Goal: Task Accomplishment & Management: Use online tool/utility

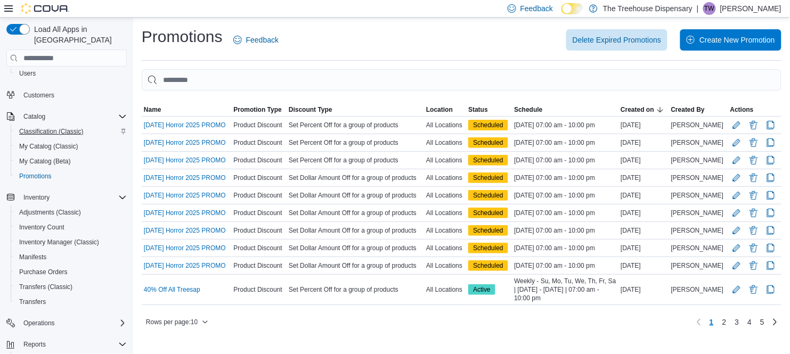
scroll to position [163, 0]
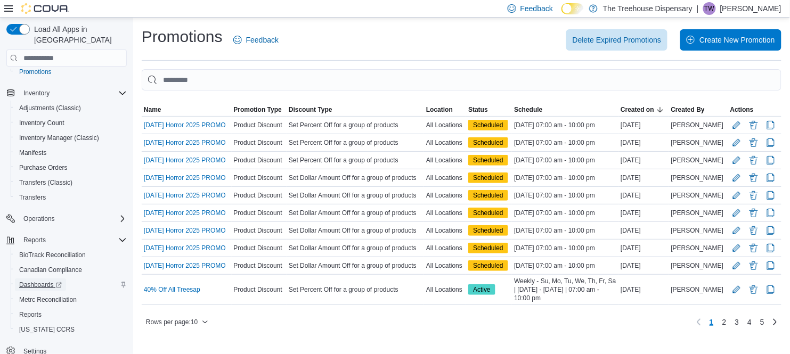
click at [36, 281] on span "Dashboards" at bounding box center [40, 285] width 43 height 9
click at [29, 310] on span "Reports" at bounding box center [30, 314] width 22 height 9
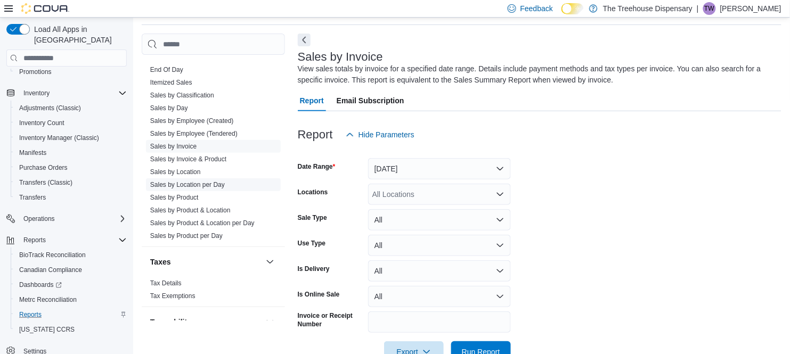
scroll to position [942, 0]
click at [176, 105] on span "Sales by Day" at bounding box center [169, 109] width 38 height 9
click at [177, 106] on link "Sales by Day" at bounding box center [169, 109] width 38 height 7
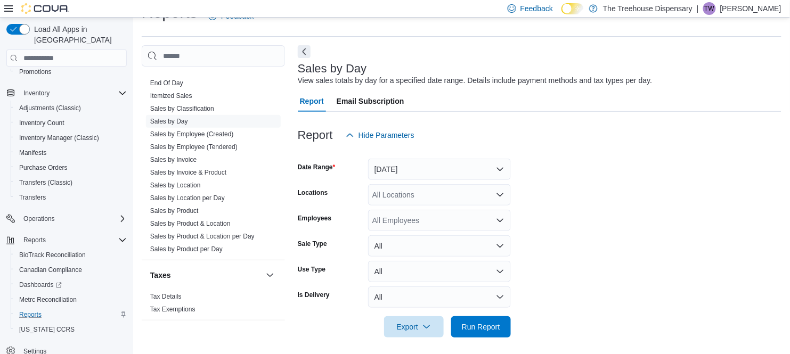
scroll to position [28, 0]
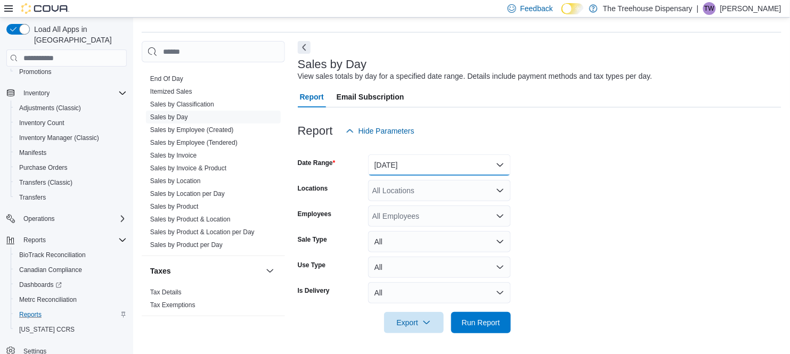
click at [459, 161] on button "[DATE]" at bounding box center [439, 164] width 143 height 21
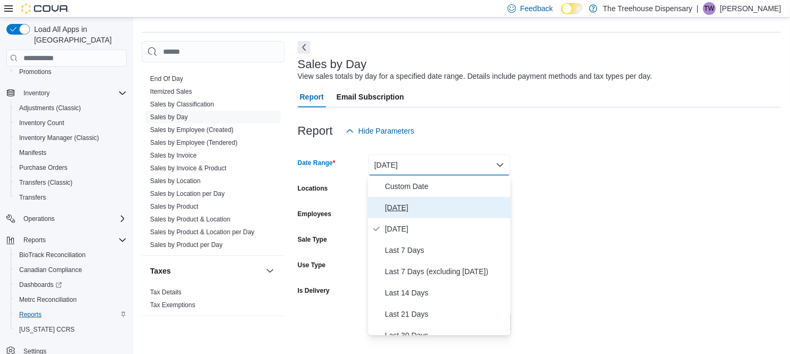
click at [404, 204] on span "[DATE]" at bounding box center [445, 207] width 121 height 13
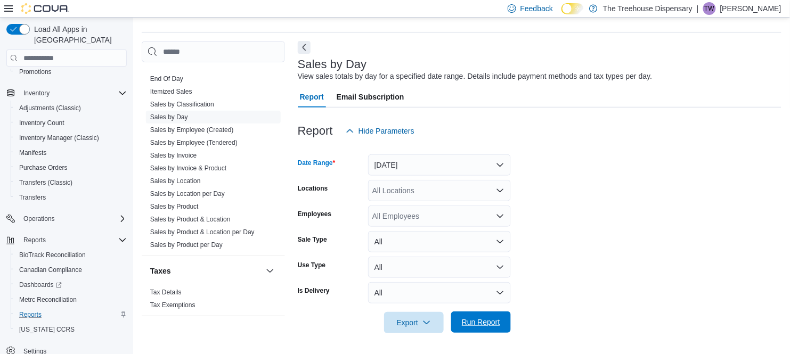
click at [486, 318] on span "Run Report" at bounding box center [481, 322] width 38 height 11
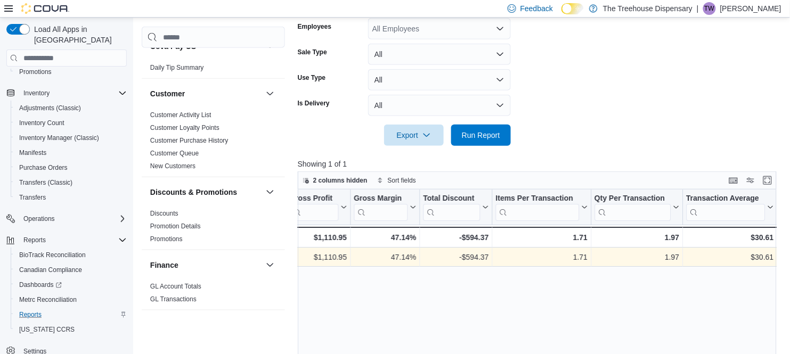
scroll to position [222, 0]
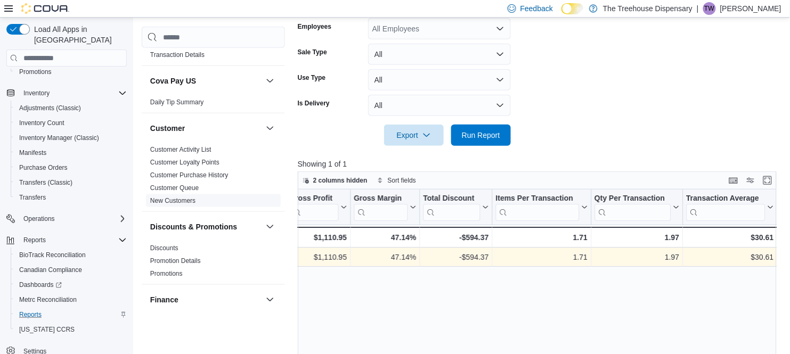
click at [179, 191] on div "Cash Management Cash Management Cash Out Details Compliance OCS Transaction Sub…" at bounding box center [213, 181] width 143 height 266
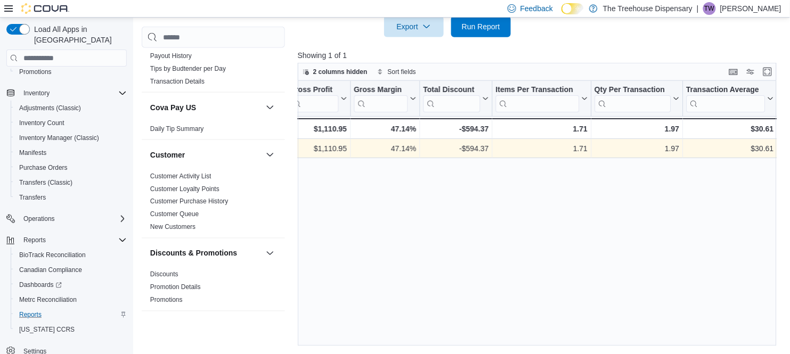
scroll to position [193, 0]
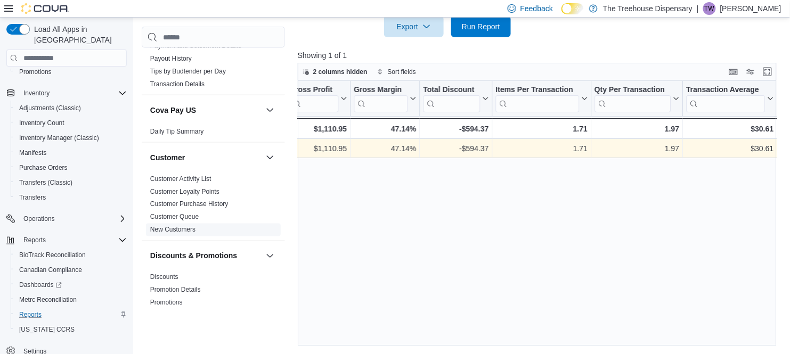
click at [166, 226] on link "New Customers" at bounding box center [172, 229] width 45 height 7
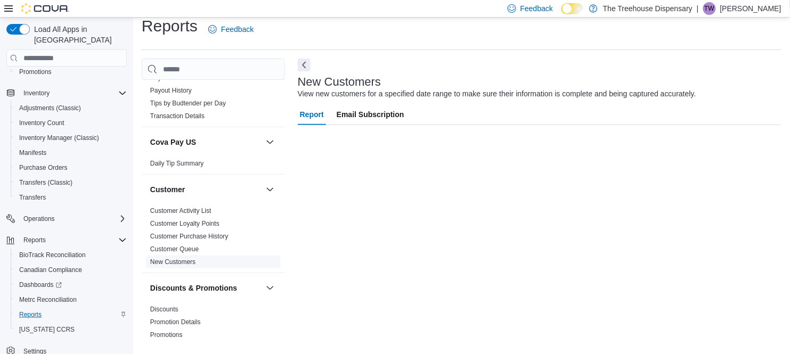
scroll to position [10, 0]
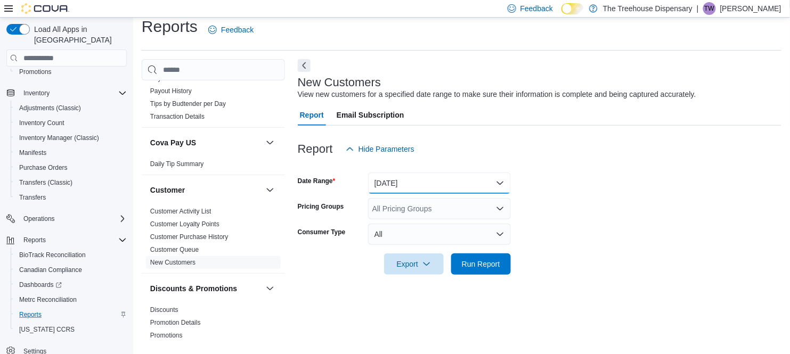
click at [451, 184] on button "[DATE]" at bounding box center [439, 183] width 143 height 21
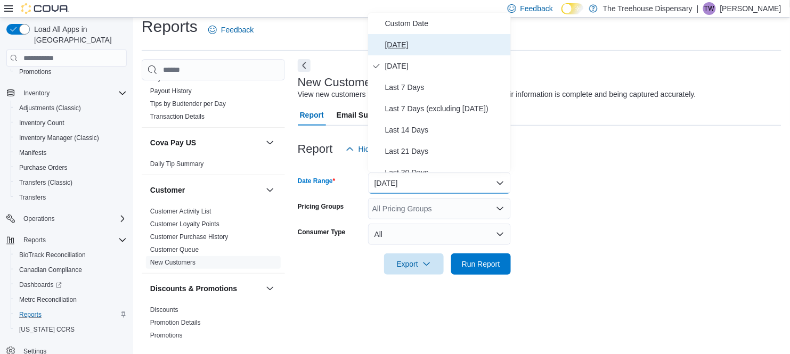
click at [400, 43] on span "[DATE]" at bounding box center [445, 44] width 121 height 13
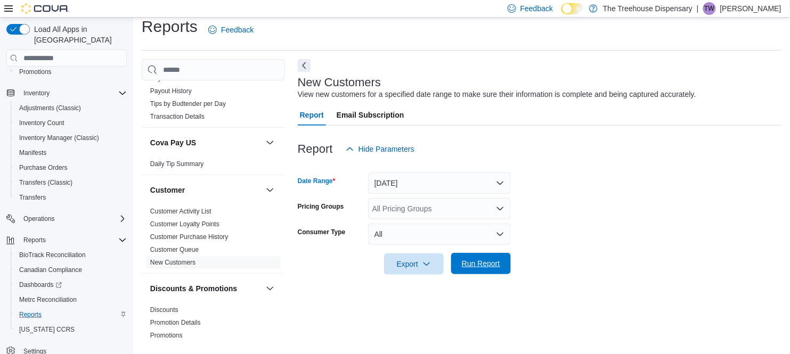
click at [472, 267] on span "Run Report" at bounding box center [481, 263] width 38 height 11
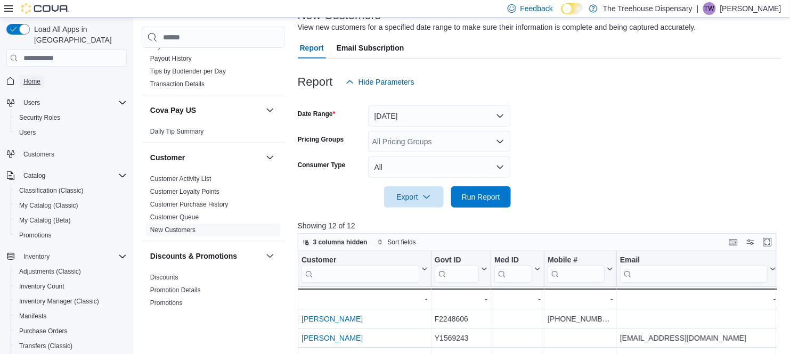
click at [36, 77] on span "Home" at bounding box center [31, 81] width 17 height 9
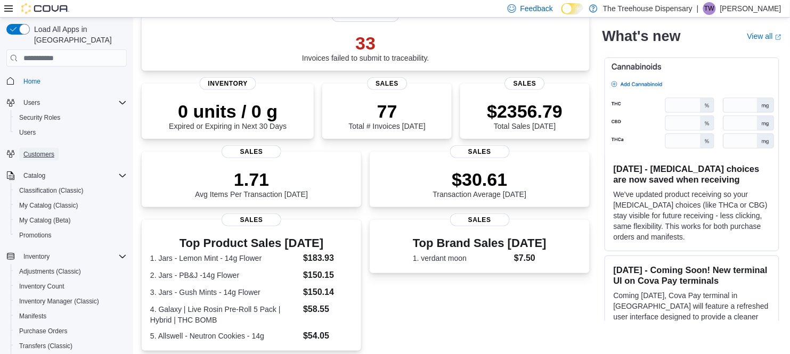
scroll to position [23, 0]
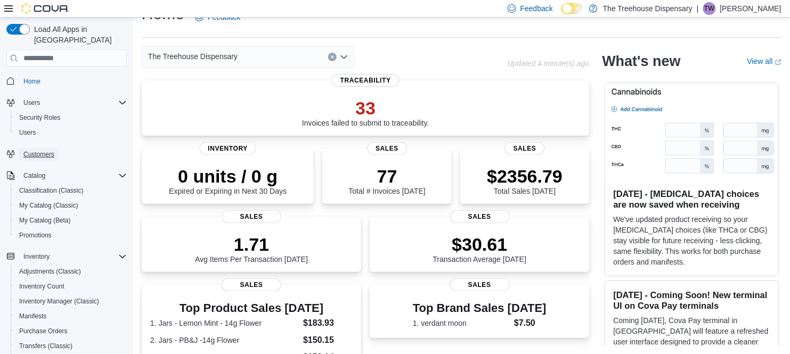
click at [45, 150] on span "Customers" at bounding box center [38, 154] width 31 height 9
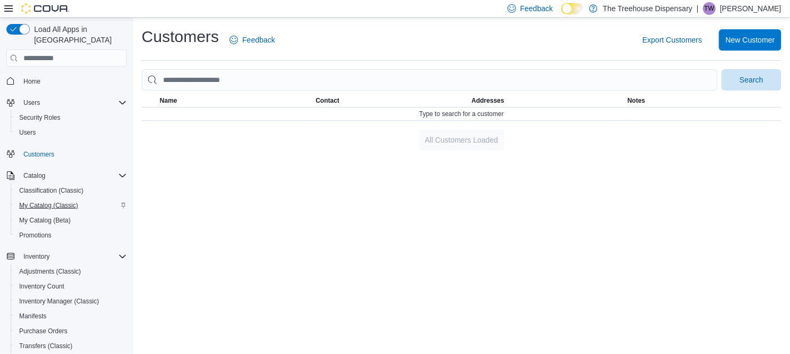
scroll to position [163, 0]
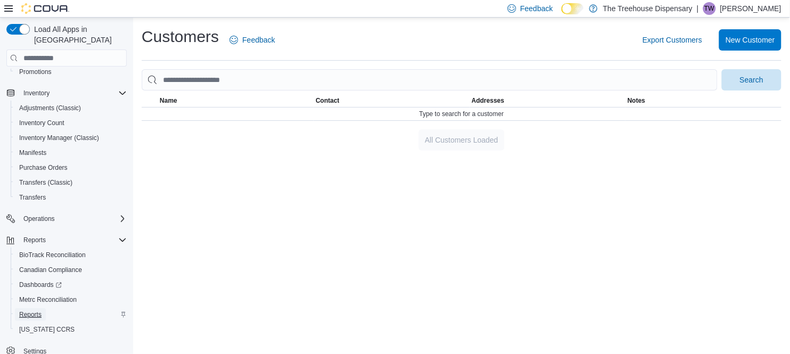
click at [35, 310] on span "Reports" at bounding box center [30, 314] width 22 height 9
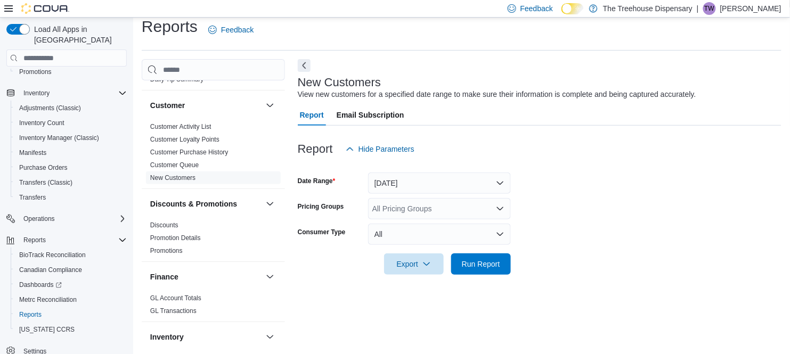
scroll to position [287, 0]
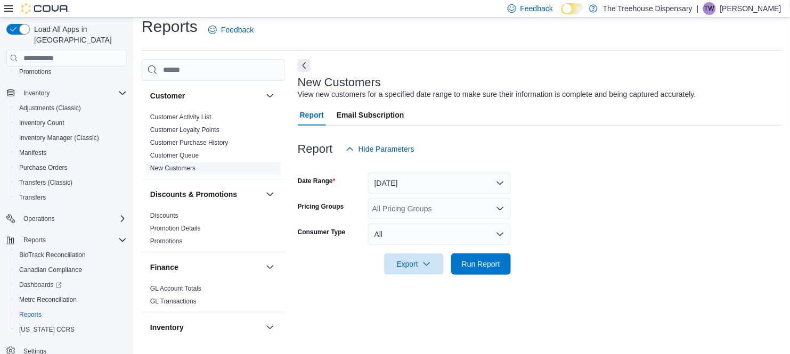
click at [181, 165] on link "New Customers" at bounding box center [172, 168] width 45 height 7
click at [459, 178] on button "[DATE]" at bounding box center [439, 183] width 143 height 21
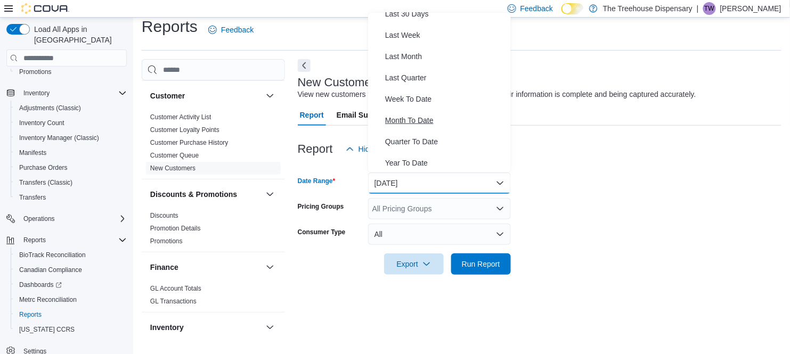
scroll to position [159, 0]
drag, startPoint x: 429, startPoint y: 120, endPoint x: 442, endPoint y: 26, distance: 95.2
click at [442, 26] on div "Custom Date [DATE] [DATE] Last 7 Days Last 7 Days (excluding [DATE]) Last 14 Da…" at bounding box center [439, 93] width 143 height 160
click at [576, 137] on div at bounding box center [540, 132] width 484 height 13
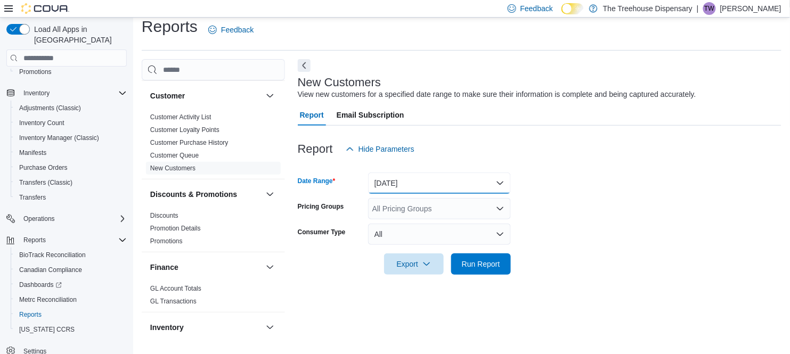
click at [448, 176] on button "[DATE]" at bounding box center [439, 183] width 143 height 21
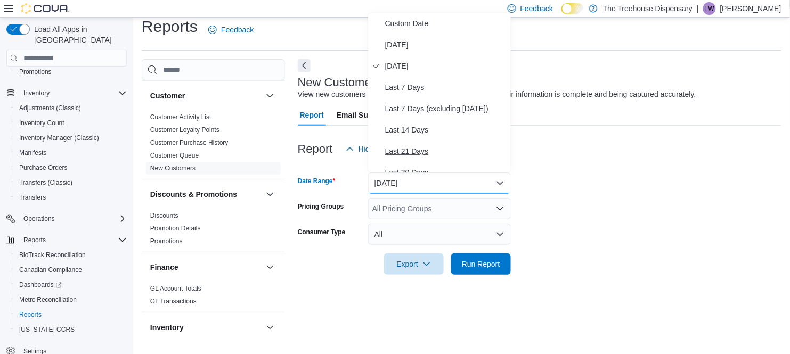
scroll to position [0, 0]
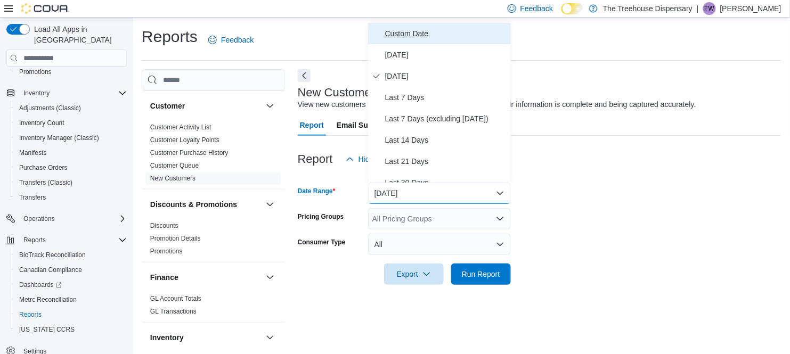
click at [452, 35] on span "Custom Date" at bounding box center [445, 33] width 121 height 13
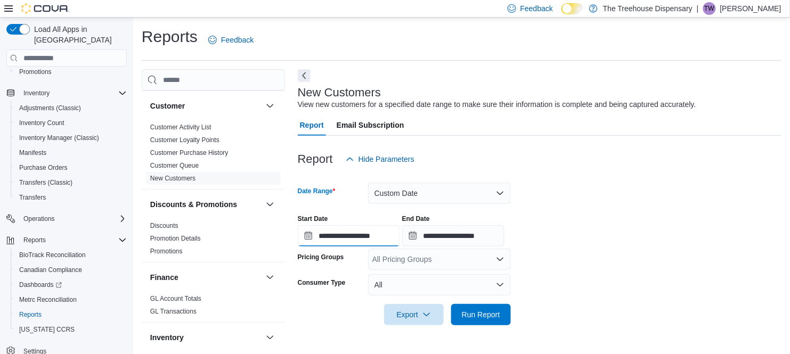
click at [387, 239] on input "**********" at bounding box center [349, 235] width 102 height 21
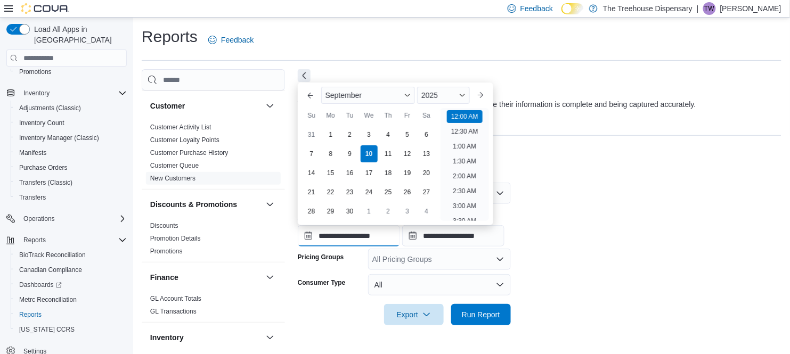
scroll to position [32, 0]
click at [311, 96] on button "Previous Month" at bounding box center [310, 95] width 17 height 17
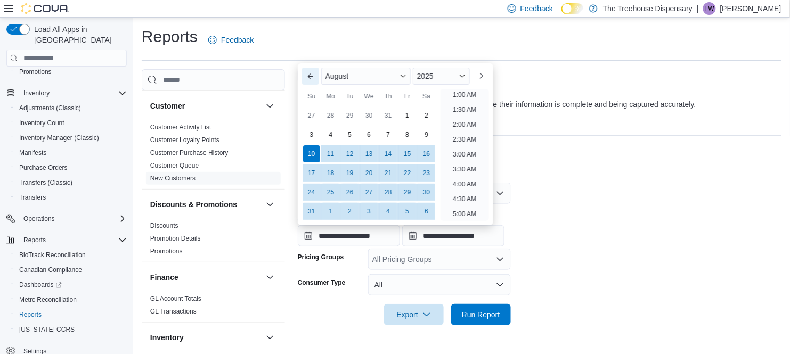
scroll to position [2, 0]
click at [312, 75] on button "Previous Month" at bounding box center [310, 76] width 17 height 17
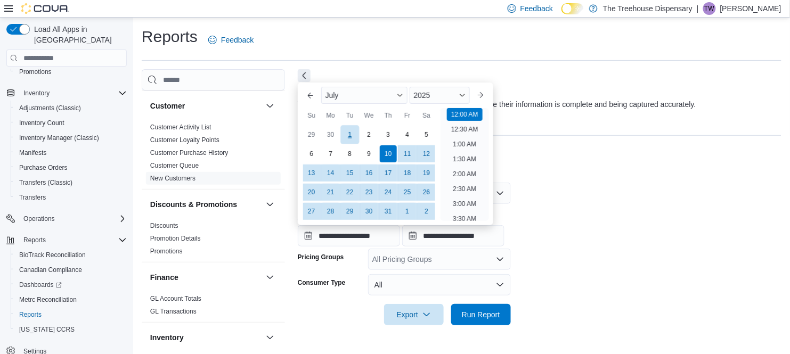
click at [350, 133] on div "1" at bounding box center [349, 135] width 19 height 19
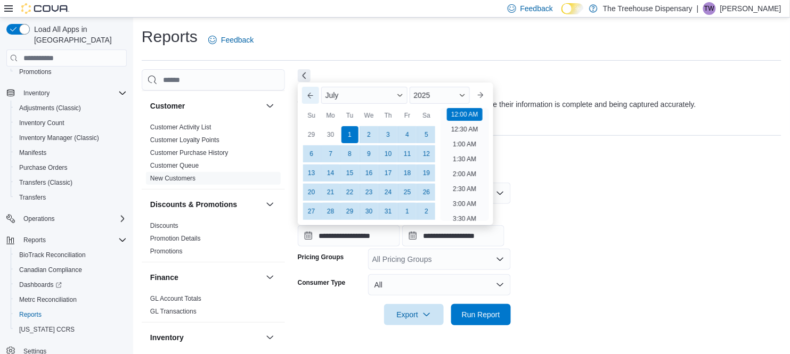
click at [309, 92] on button "Previous Month" at bounding box center [310, 95] width 17 height 17
click at [480, 93] on button "Next month" at bounding box center [480, 95] width 17 height 17
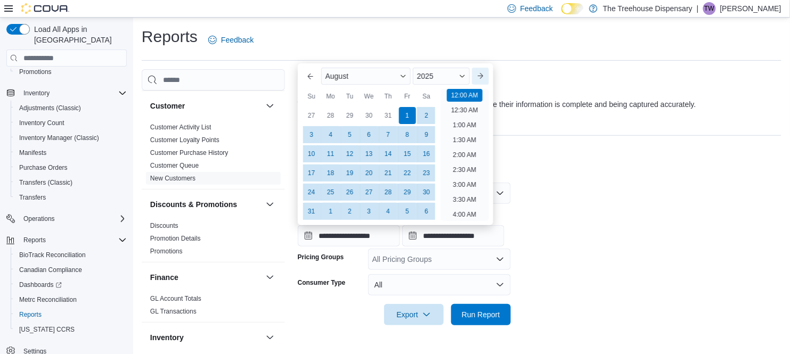
click at [478, 79] on button "Next month" at bounding box center [480, 76] width 17 height 17
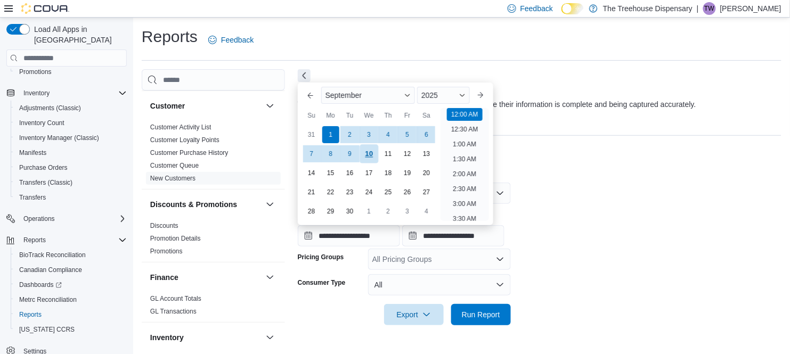
click at [366, 153] on div "10" at bounding box center [368, 154] width 19 height 19
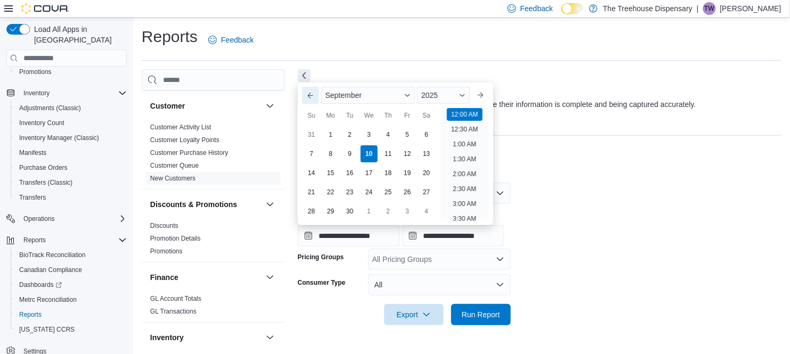
click at [307, 94] on button "Previous Month" at bounding box center [310, 95] width 17 height 17
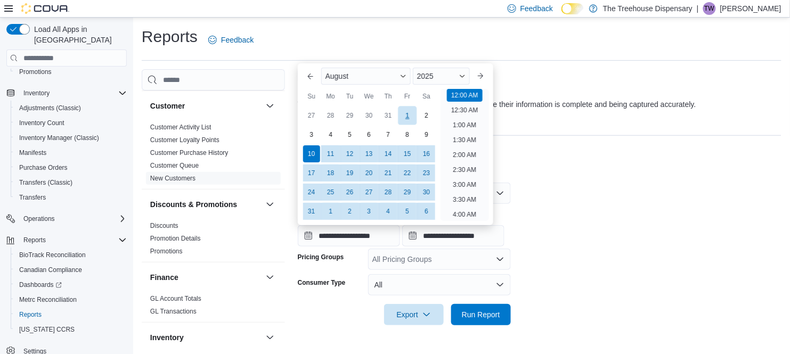
click at [406, 107] on div "1" at bounding box center [407, 116] width 19 height 19
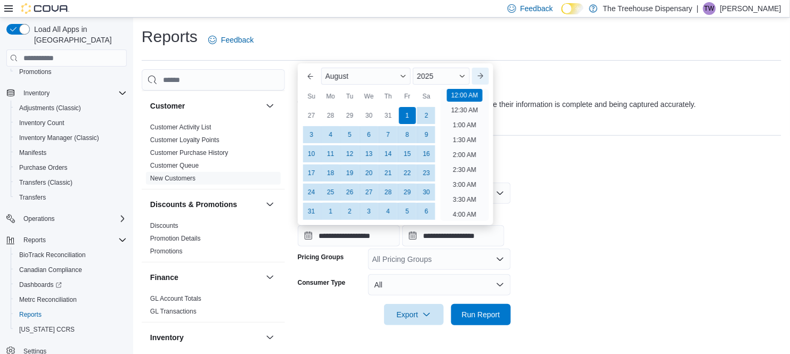
click at [480, 77] on button "Next month" at bounding box center [480, 76] width 17 height 17
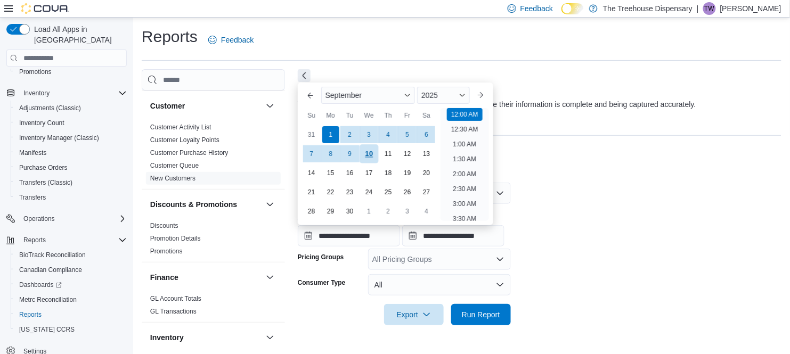
click at [370, 150] on div "10" at bounding box center [368, 154] width 19 height 19
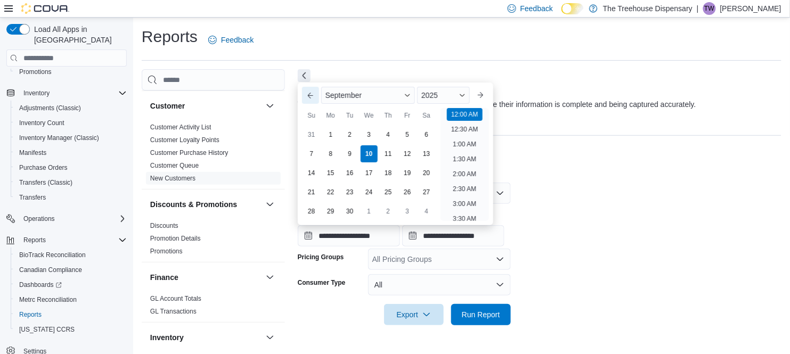
click at [309, 95] on button "Previous Month" at bounding box center [310, 95] width 17 height 17
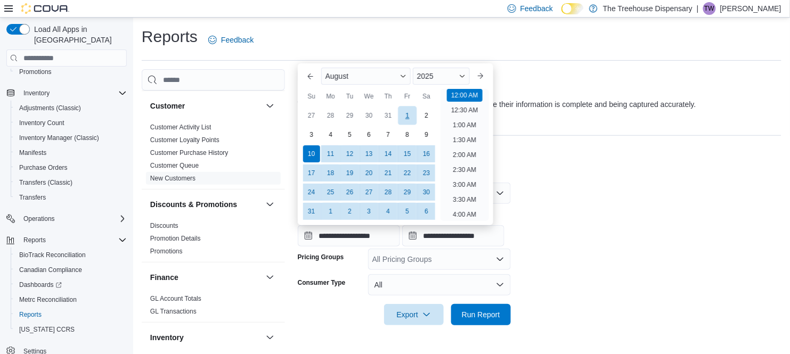
click at [405, 111] on div "1" at bounding box center [407, 116] width 19 height 19
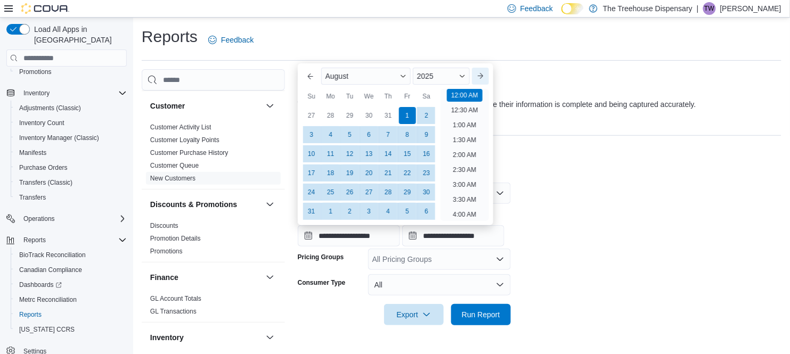
click at [485, 76] on button "Next month" at bounding box center [480, 76] width 17 height 17
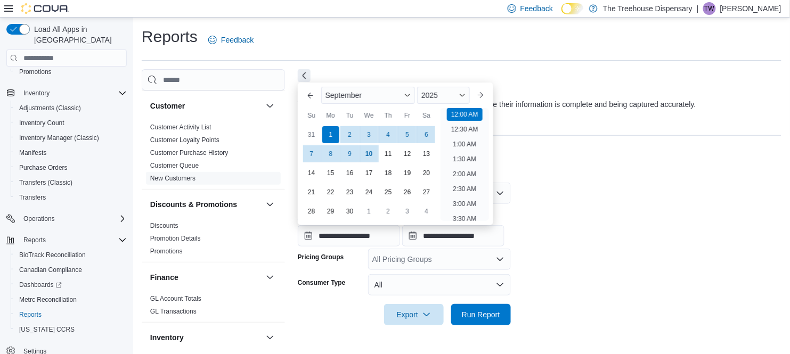
click at [363, 71] on div "**********" at bounding box center [540, 212] width 484 height 287
click at [399, 233] on input "**********" at bounding box center [349, 235] width 102 height 21
click at [312, 94] on button "Previous Month" at bounding box center [310, 95] width 17 height 17
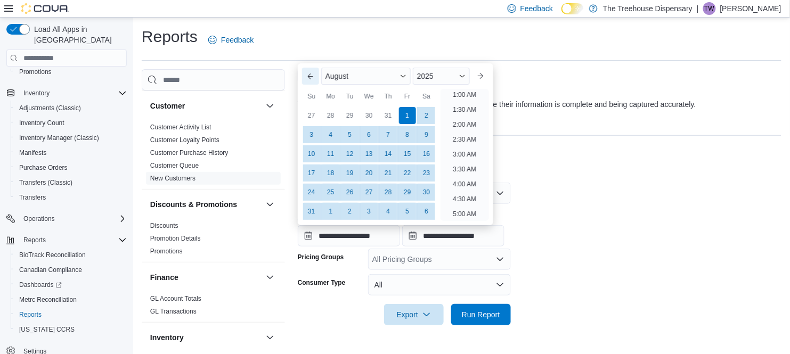
scroll to position [2, 0]
click at [406, 111] on div "1" at bounding box center [407, 116] width 19 height 19
click at [391, 114] on div "31" at bounding box center [388, 116] width 19 height 19
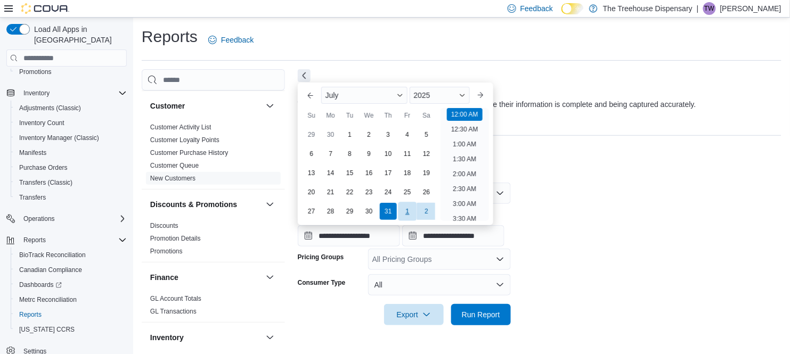
click at [403, 215] on div "1" at bounding box center [407, 211] width 19 height 19
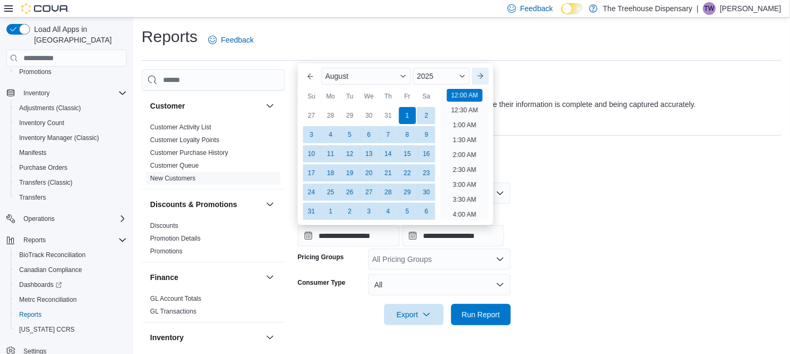
click at [485, 78] on button "Next month" at bounding box center [480, 76] width 17 height 17
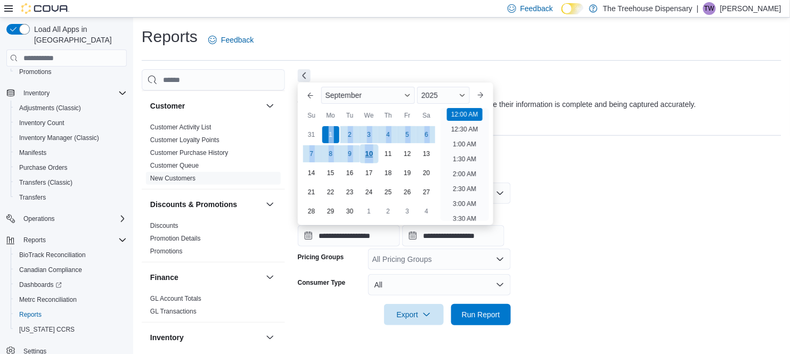
drag, startPoint x: 330, startPoint y: 130, endPoint x: 372, endPoint y: 153, distance: 47.4
click at [372, 153] on div "You are focused on a calendar. Use the arrow keys to navigate the days in the m…" at bounding box center [369, 173] width 134 height 96
click at [372, 153] on div "10" at bounding box center [368, 154] width 19 height 19
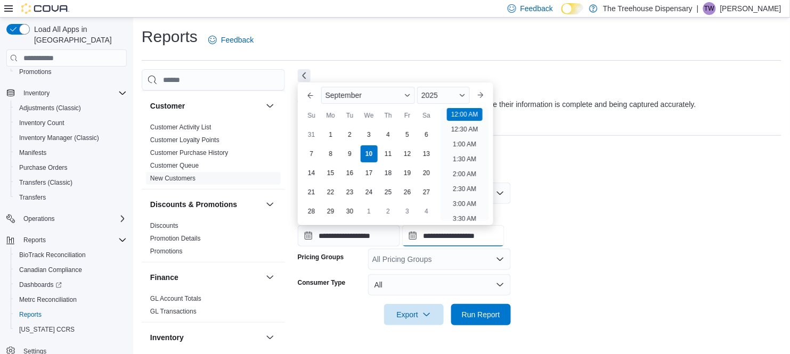
click at [504, 227] on input "**********" at bounding box center [453, 235] width 102 height 21
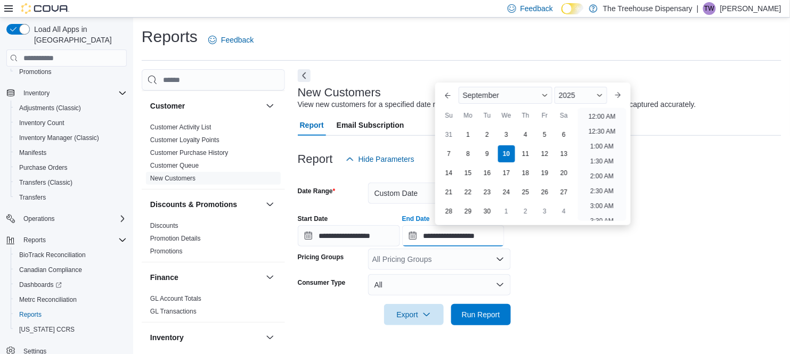
scroll to position [604, 0]
click at [400, 239] on input "**********" at bounding box center [349, 235] width 102 height 21
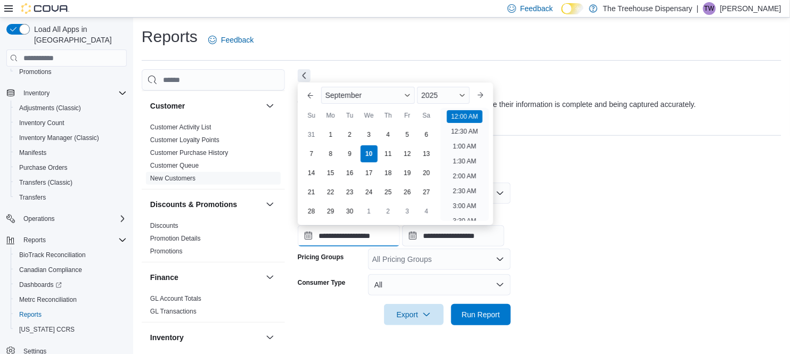
scroll to position [32, 0]
click at [384, 102] on div "September" at bounding box center [368, 95] width 94 height 17
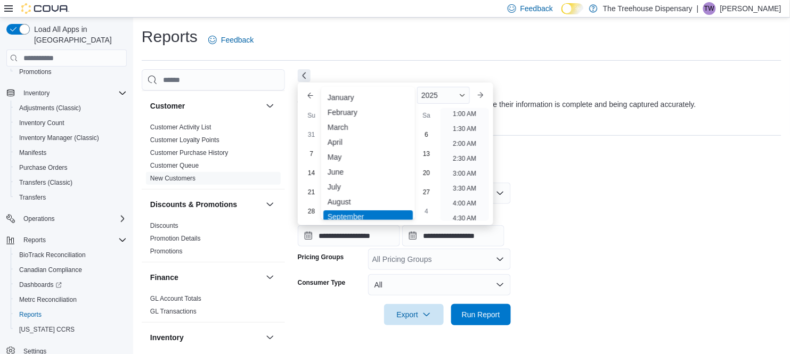
click at [338, 211] on div "✓ September" at bounding box center [367, 216] width 89 height 13
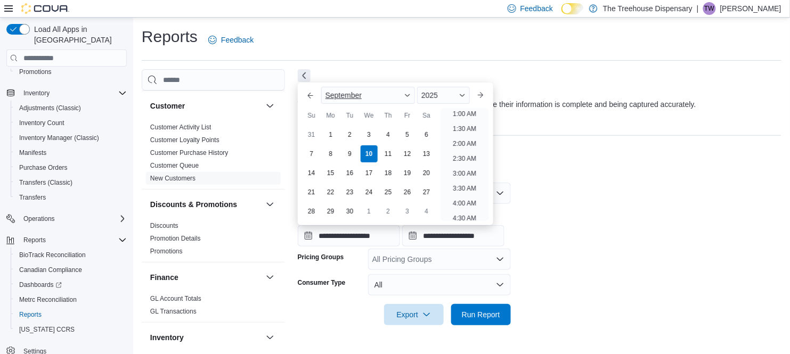
click at [343, 94] on span "September" at bounding box center [343, 95] width 36 height 9
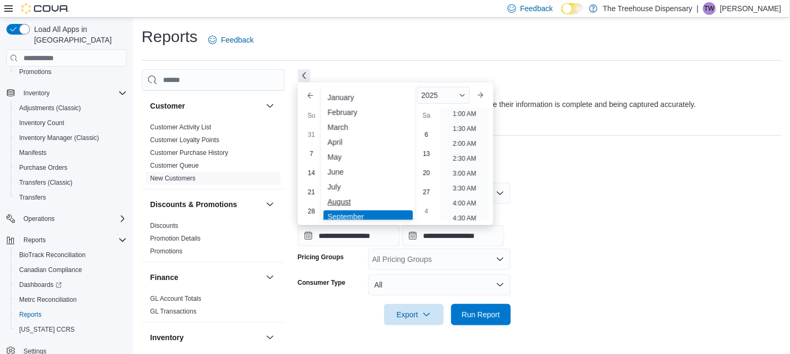
click at [341, 203] on div "August" at bounding box center [367, 201] width 89 height 13
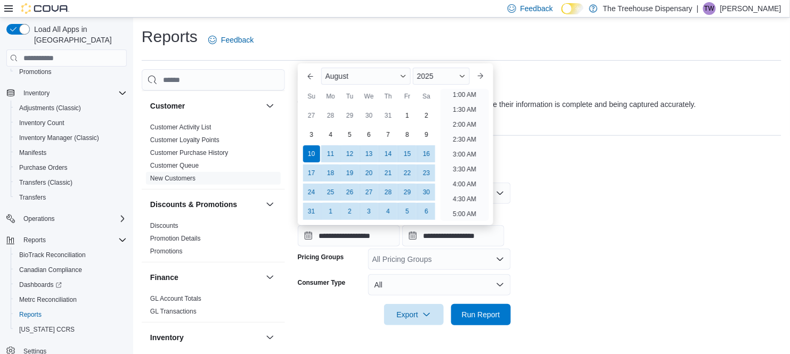
scroll to position [2, 0]
click at [412, 120] on div "1" at bounding box center [407, 116] width 19 height 19
type input "**********"
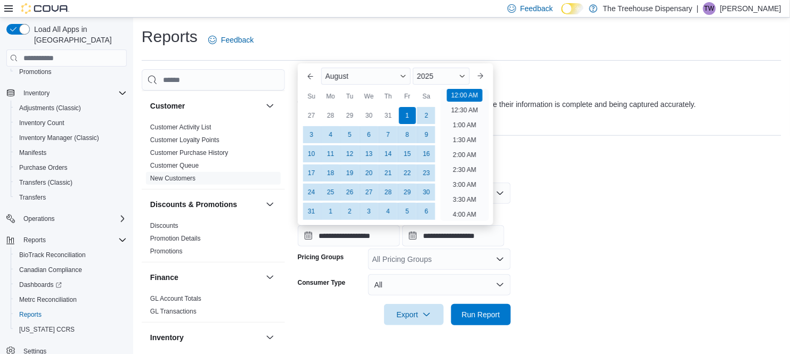
click at [510, 205] on div at bounding box center [540, 205] width 484 height 2
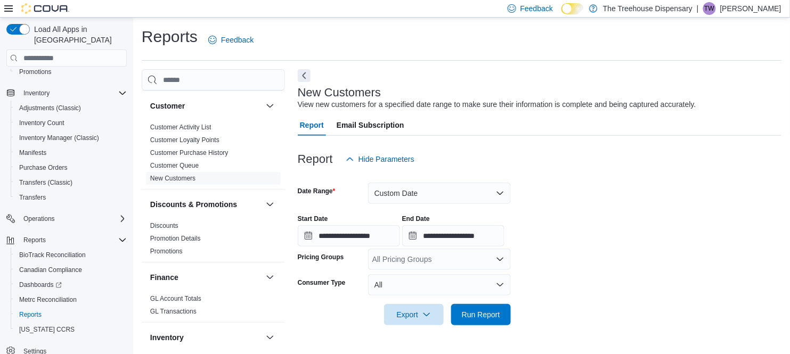
scroll to position [10, 0]
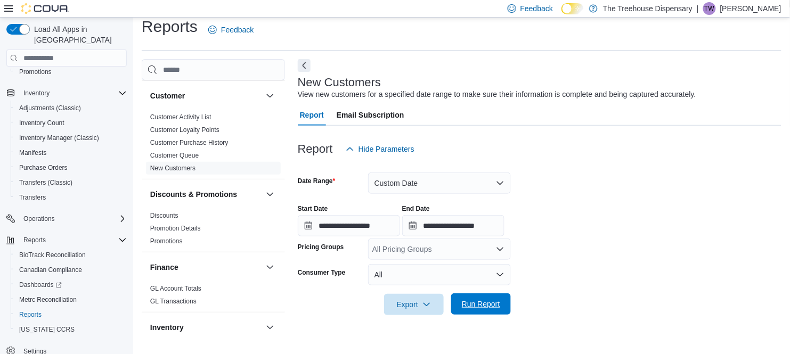
click at [486, 306] on span "Run Report" at bounding box center [481, 304] width 38 height 11
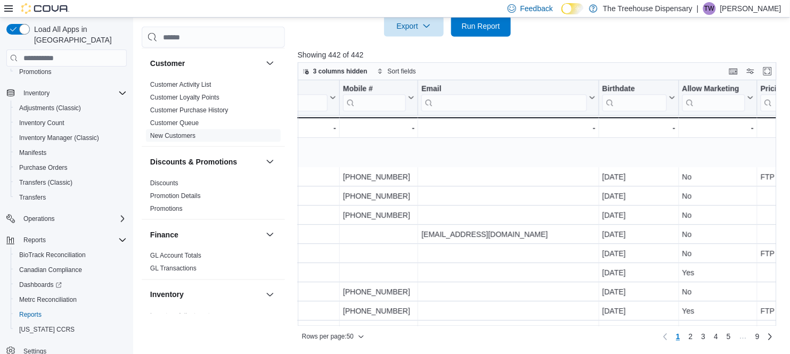
scroll to position [770, 258]
